Goal: Task Accomplishment & Management: Use online tool/utility

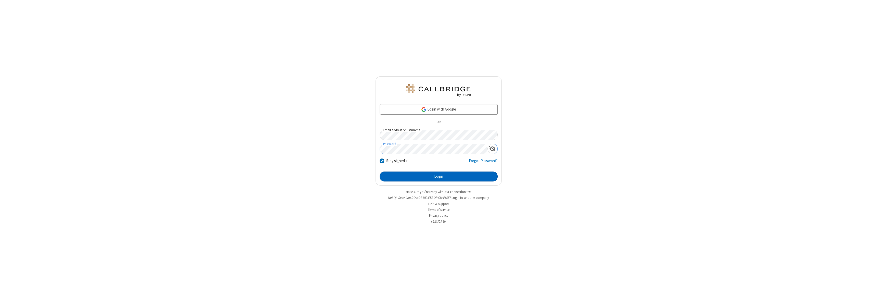
click at [439, 176] on button "Login" at bounding box center [439, 176] width 118 height 10
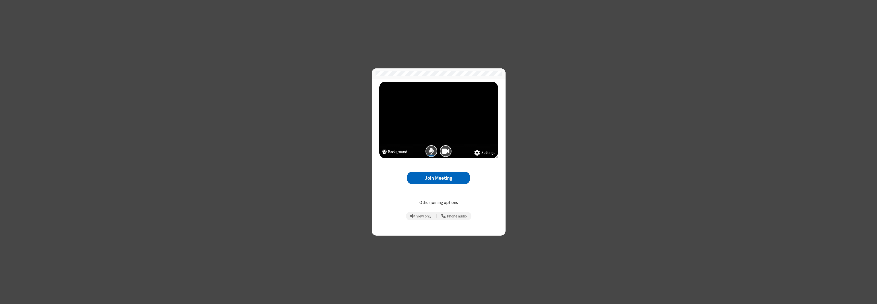
click at [431, 151] on span "Mic is on" at bounding box center [431, 150] width 5 height 7
click at [439, 178] on button "Join Meeting" at bounding box center [438, 178] width 63 height 12
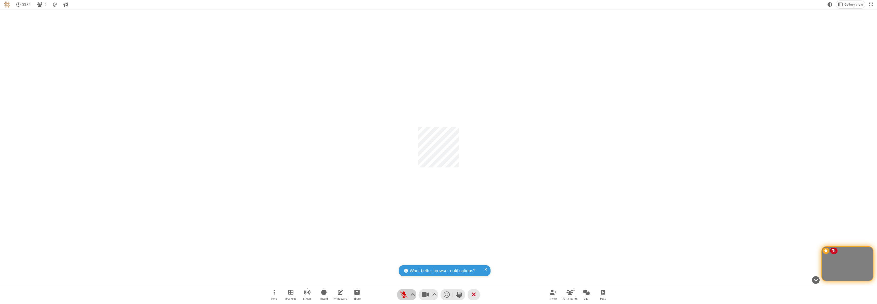
click at [407, 294] on span "Unmute (⌘+Shift+A)" at bounding box center [404, 294] width 8 height 7
